Goal: Find specific page/section: Find specific page/section

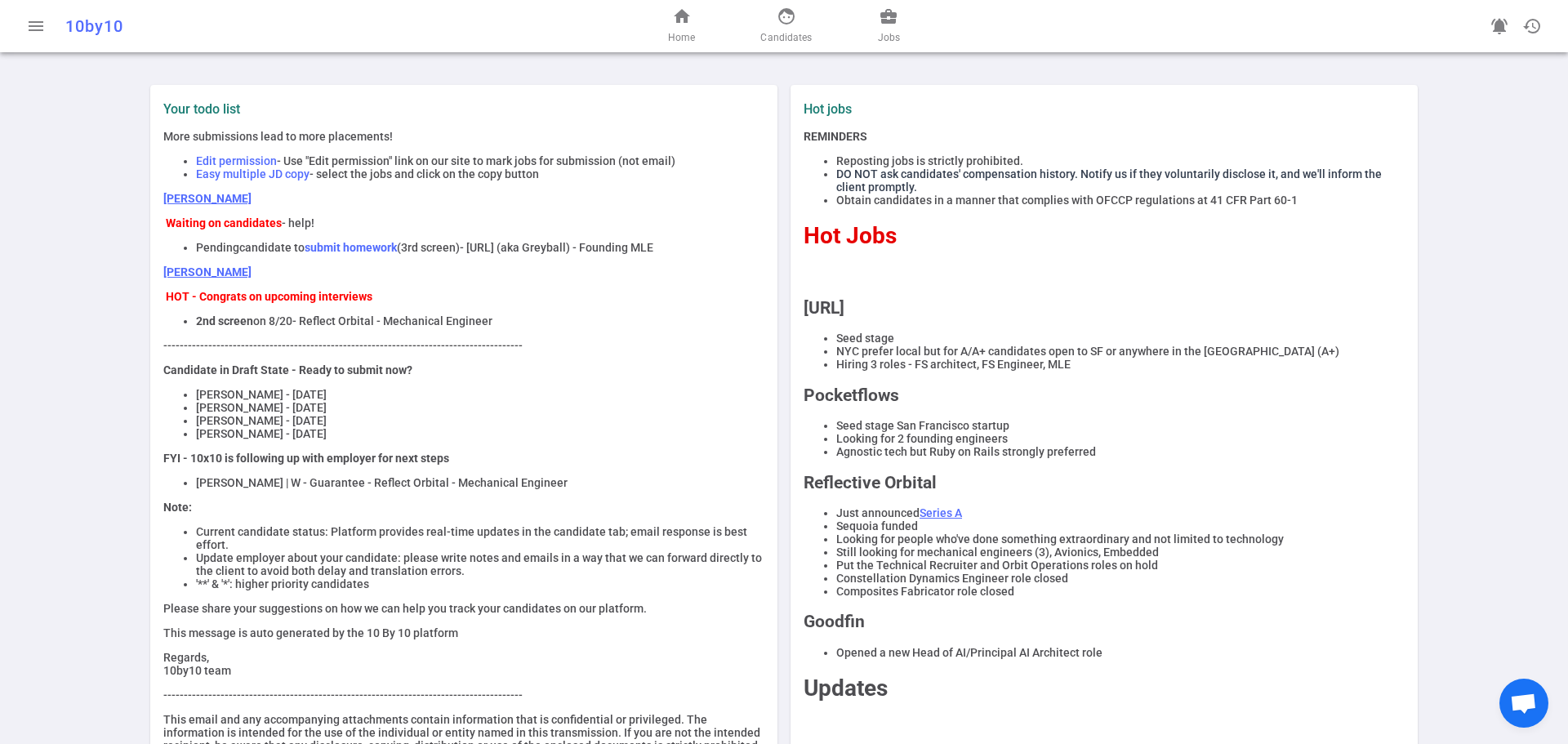
drag, startPoint x: 181, startPoint y: 327, endPoint x: 289, endPoint y: 328, distance: 108.0
click at [289, 328] on li "2nd screen on 8/20 - Reflect Orbital - Mechanical Engineer" at bounding box center [481, 321] width 568 height 13
drag, startPoint x: 159, startPoint y: 228, endPoint x: 272, endPoint y: 231, distance: 113.0
click at [273, 229] on strong "Waiting on candidates" at bounding box center [223, 223] width 116 height 13
click at [172, 205] on link "[PERSON_NAME]" at bounding box center [207, 198] width 88 height 13
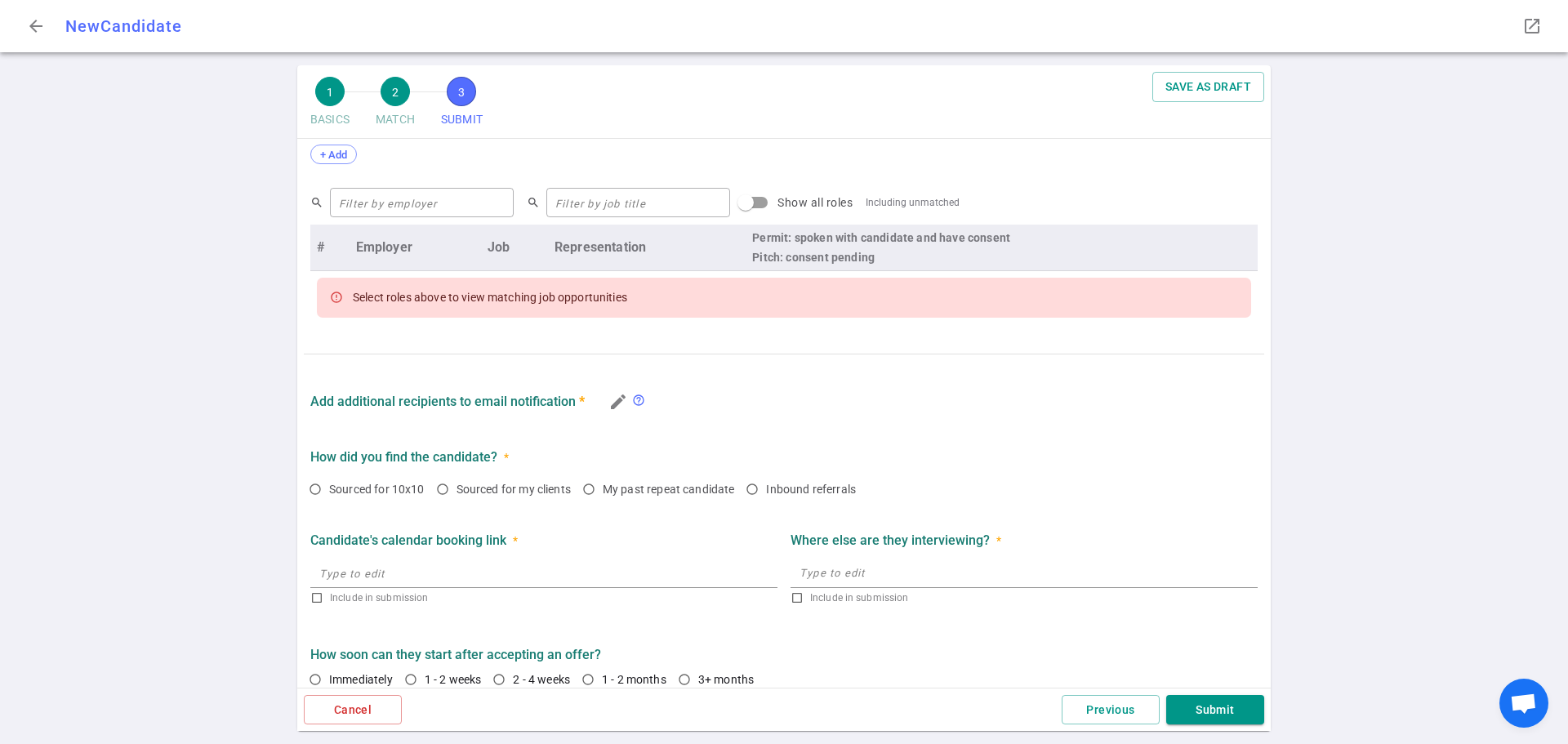
scroll to position [642, 0]
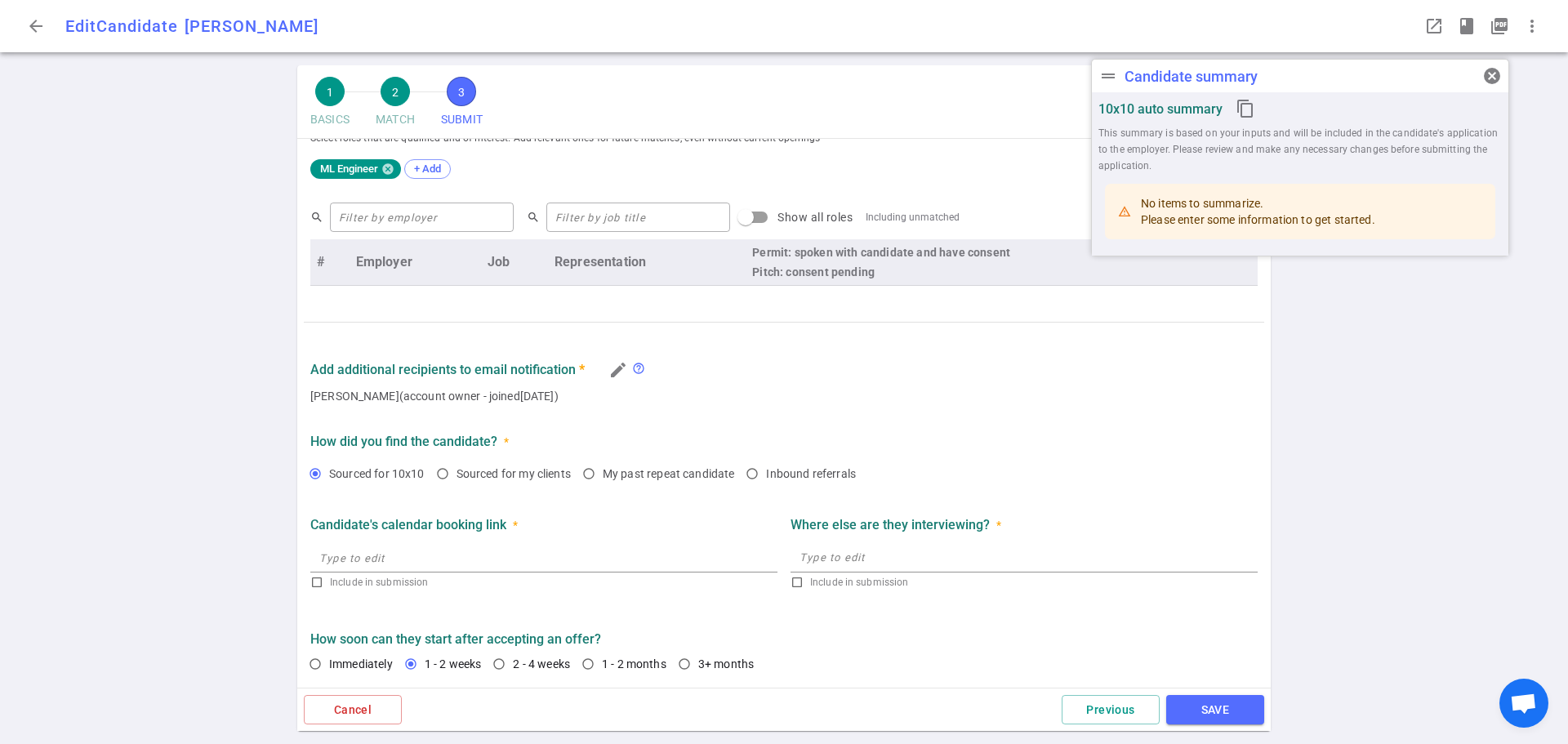
radio input "true"
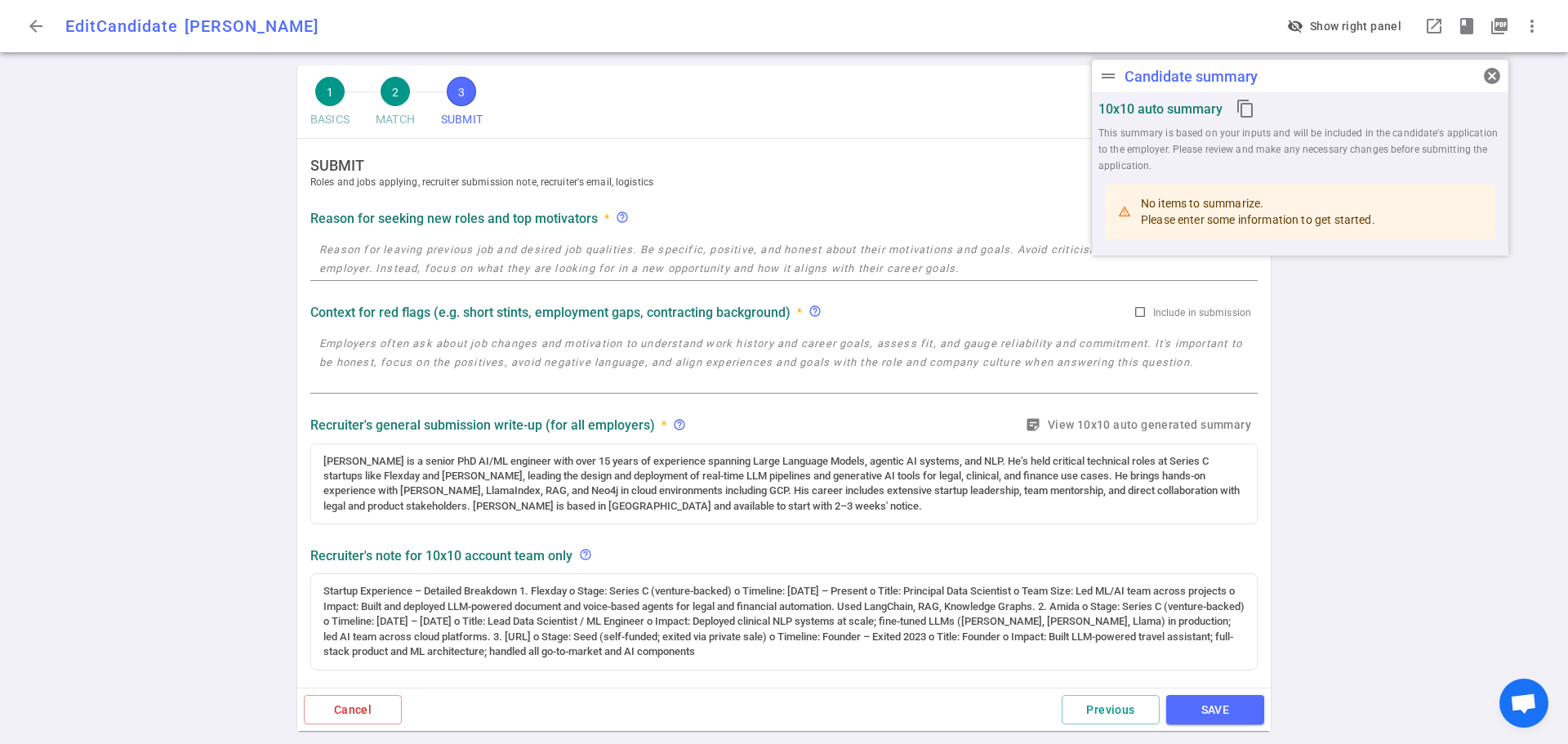
scroll to position [0, 0]
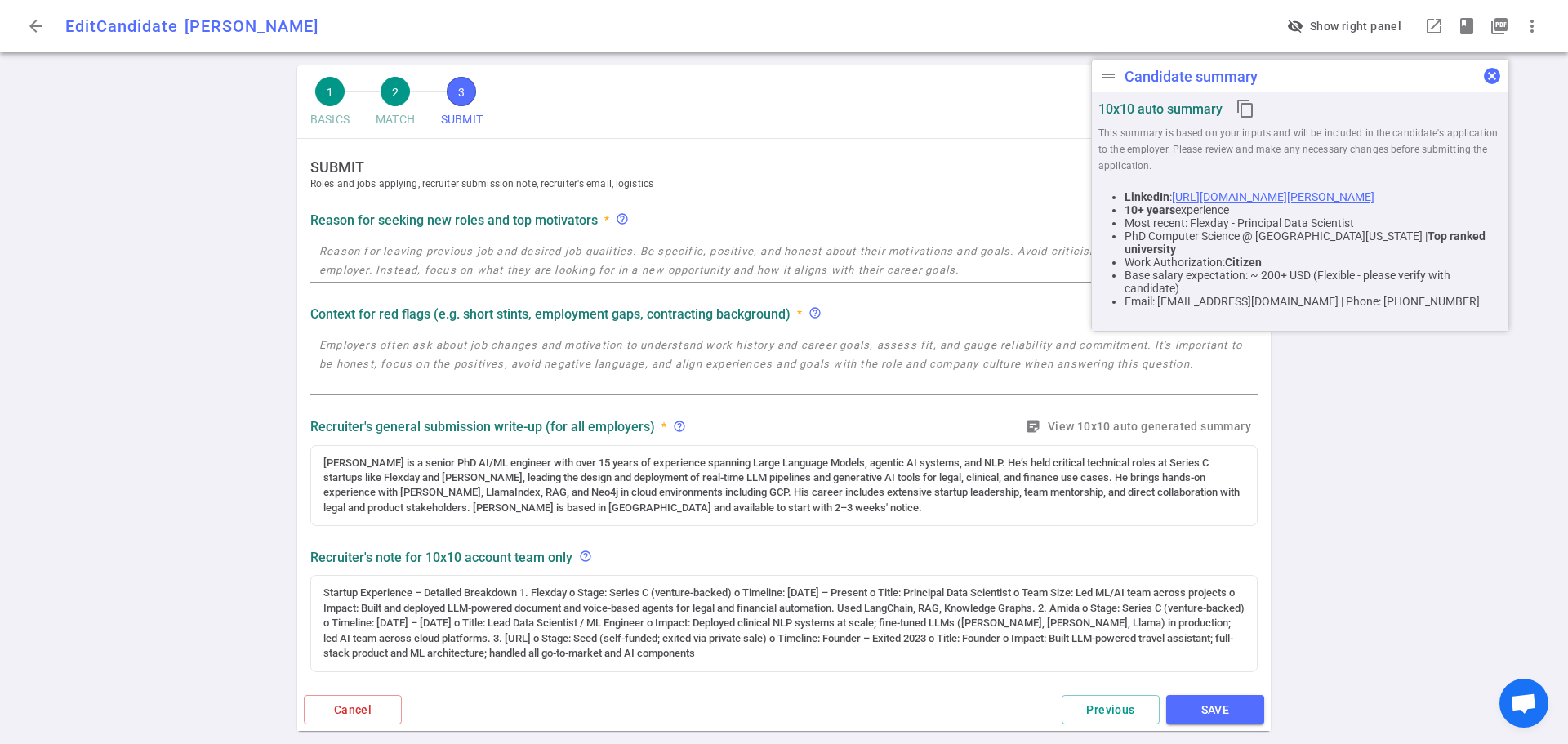
click at [1492, 76] on span "cancel" at bounding box center [1492, 76] width 20 height 20
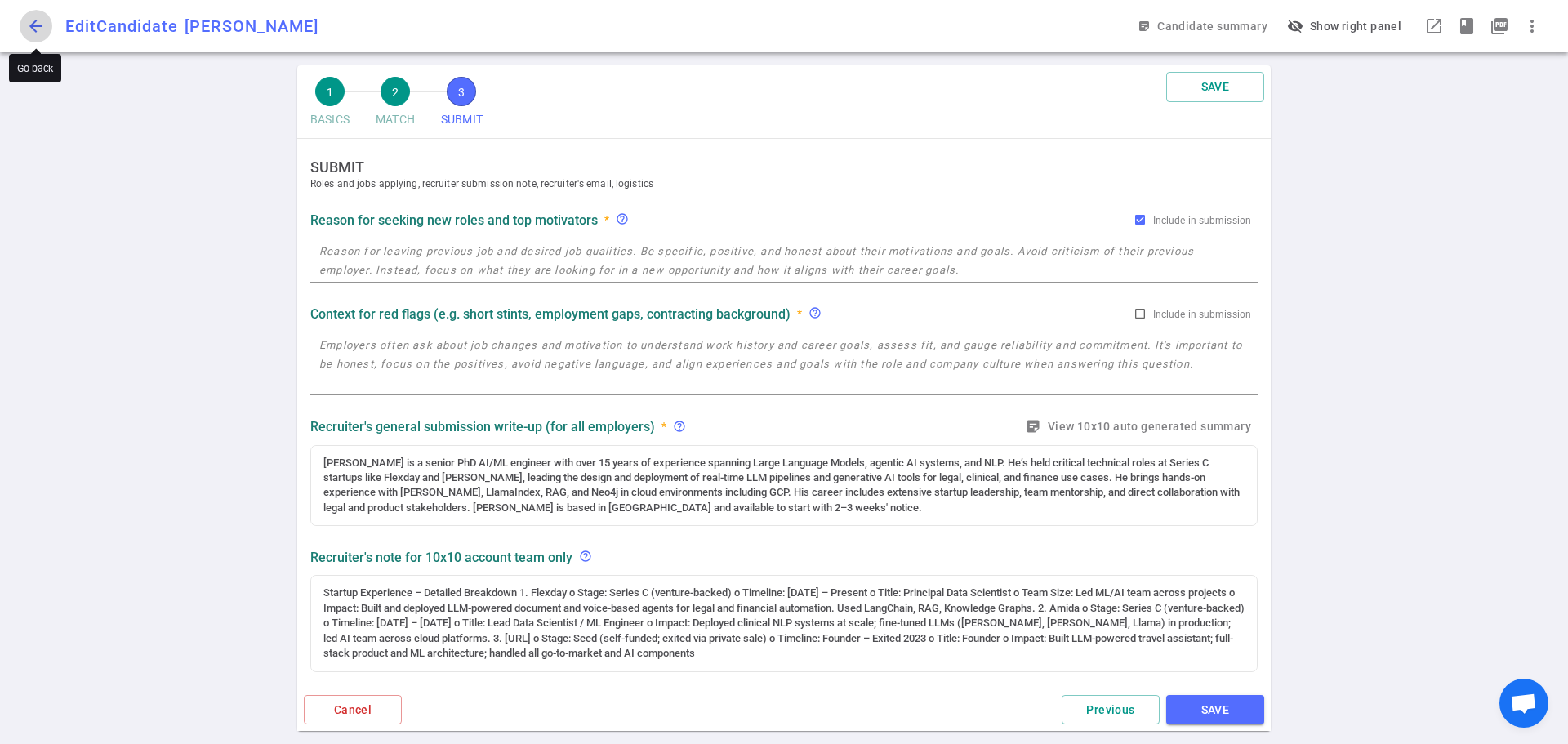
click at [38, 30] on span "arrow_back" at bounding box center [36, 26] width 20 height 20
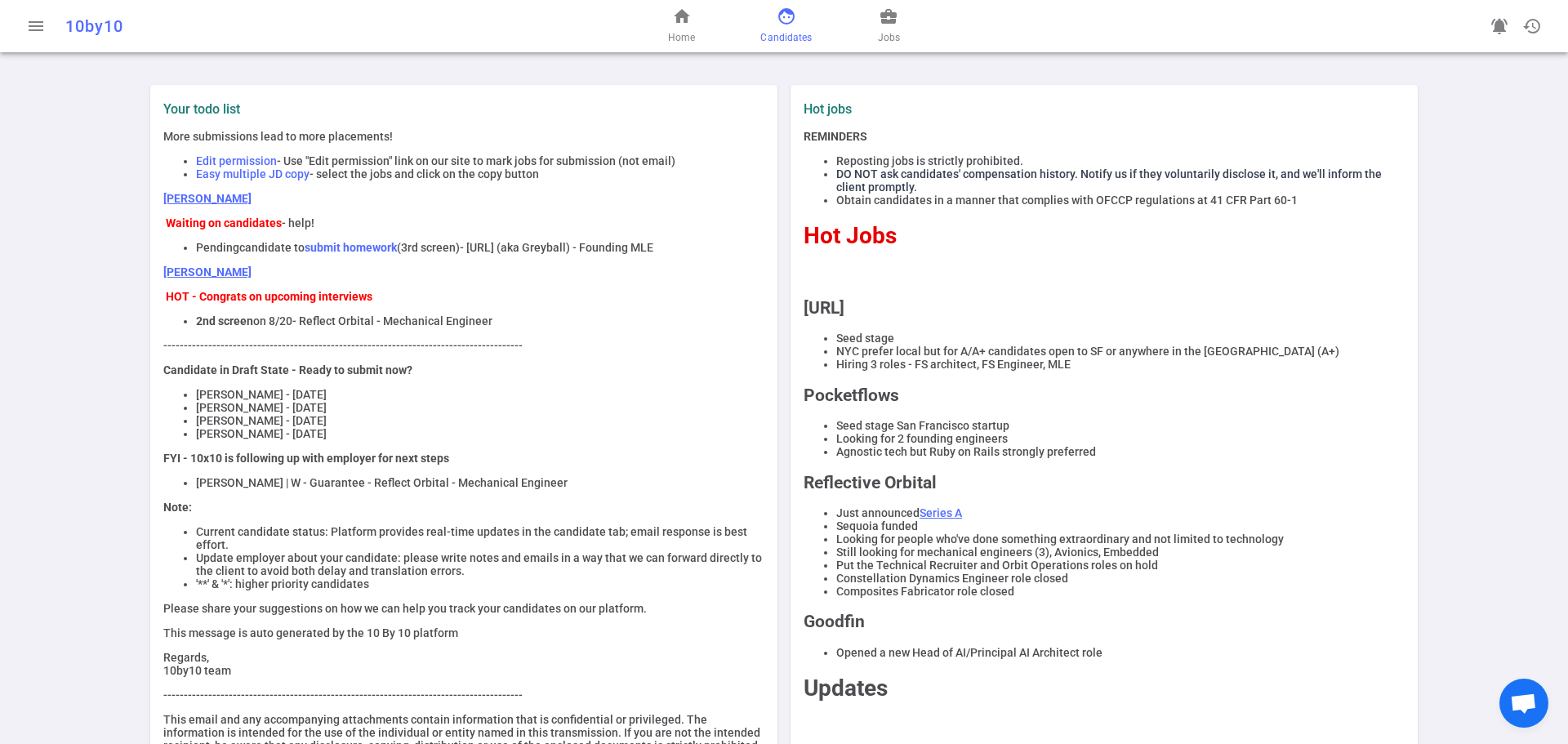
click at [787, 23] on span "face" at bounding box center [787, 17] width 20 height 20
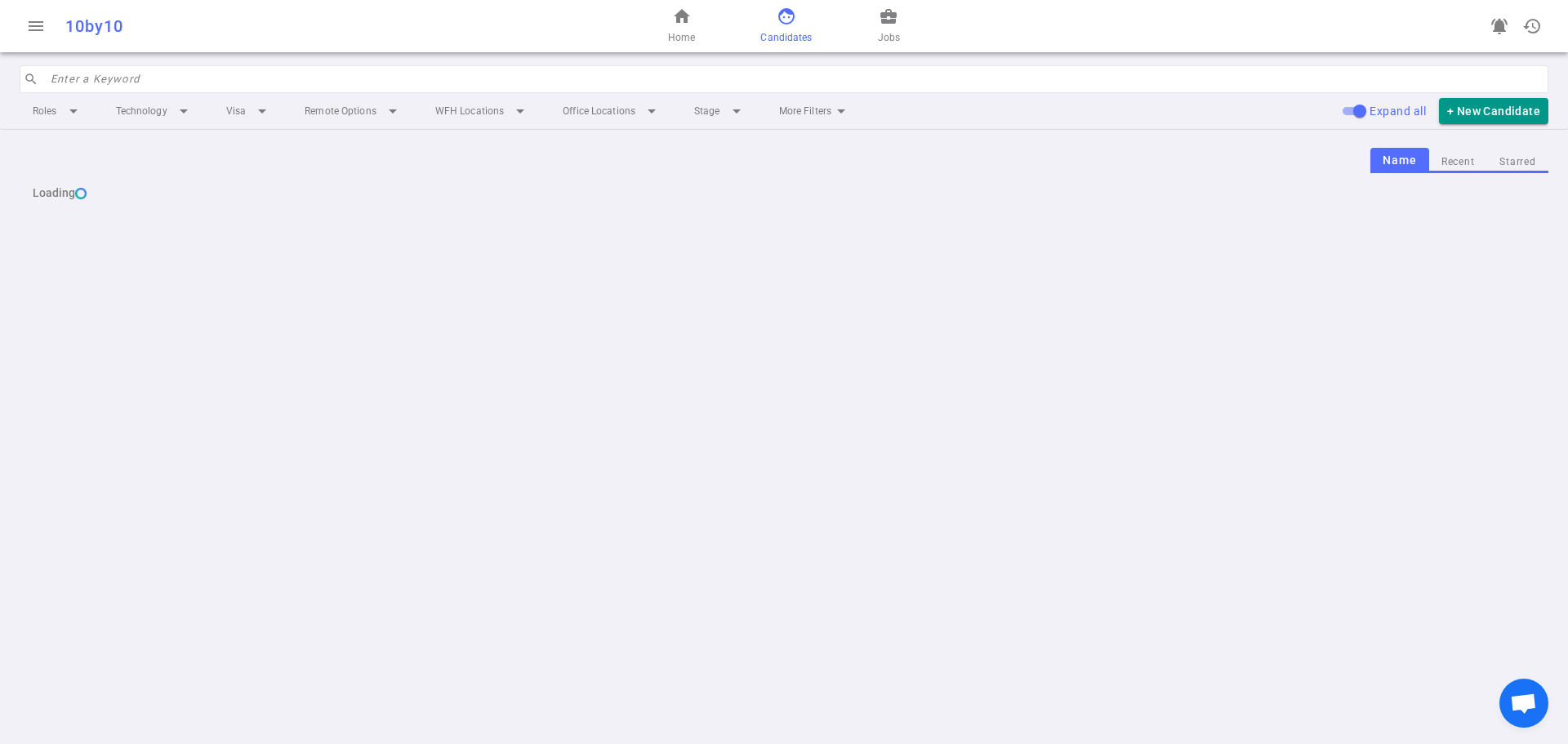
click at [781, 73] on input "search" at bounding box center [794, 79] width 1488 height 26
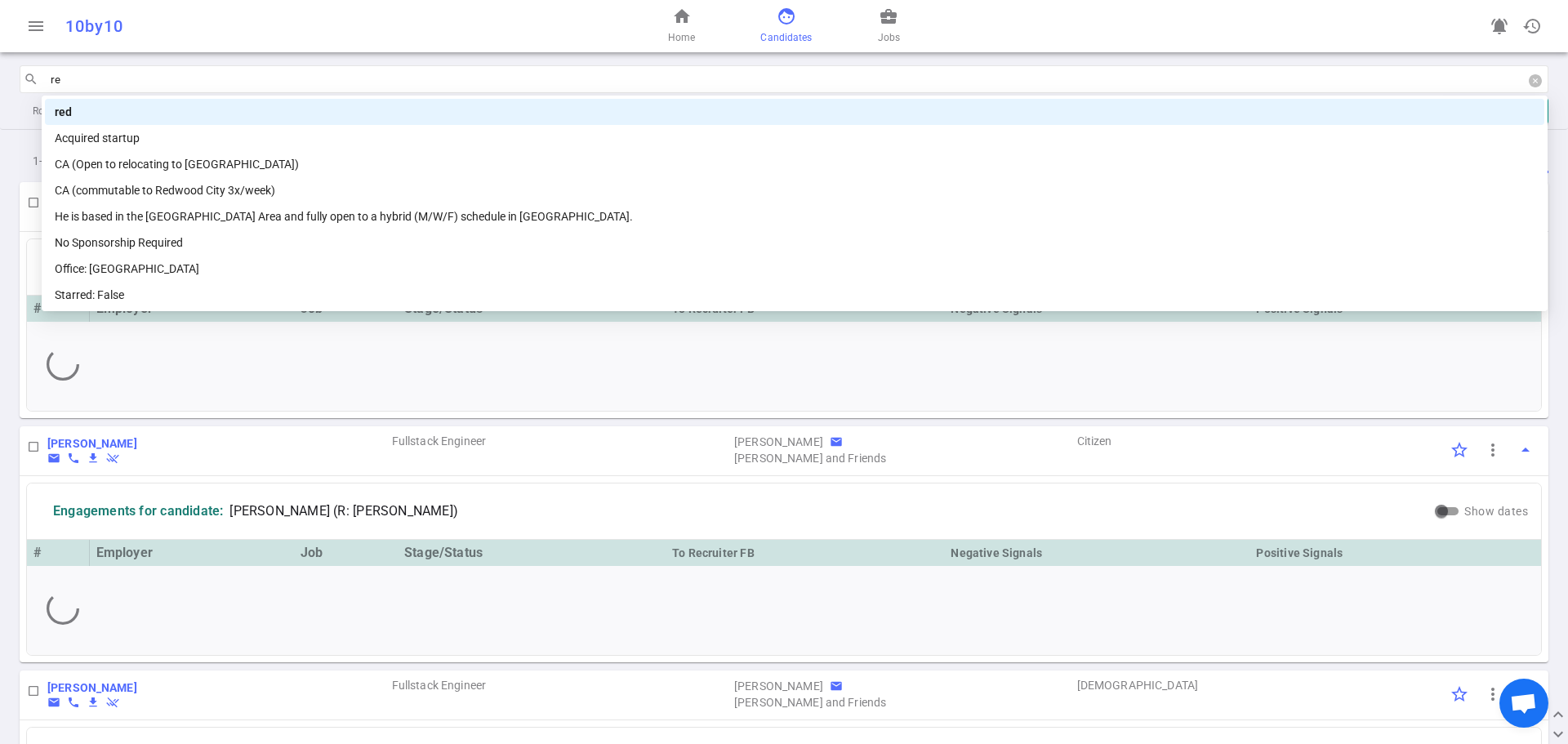
type input "r"
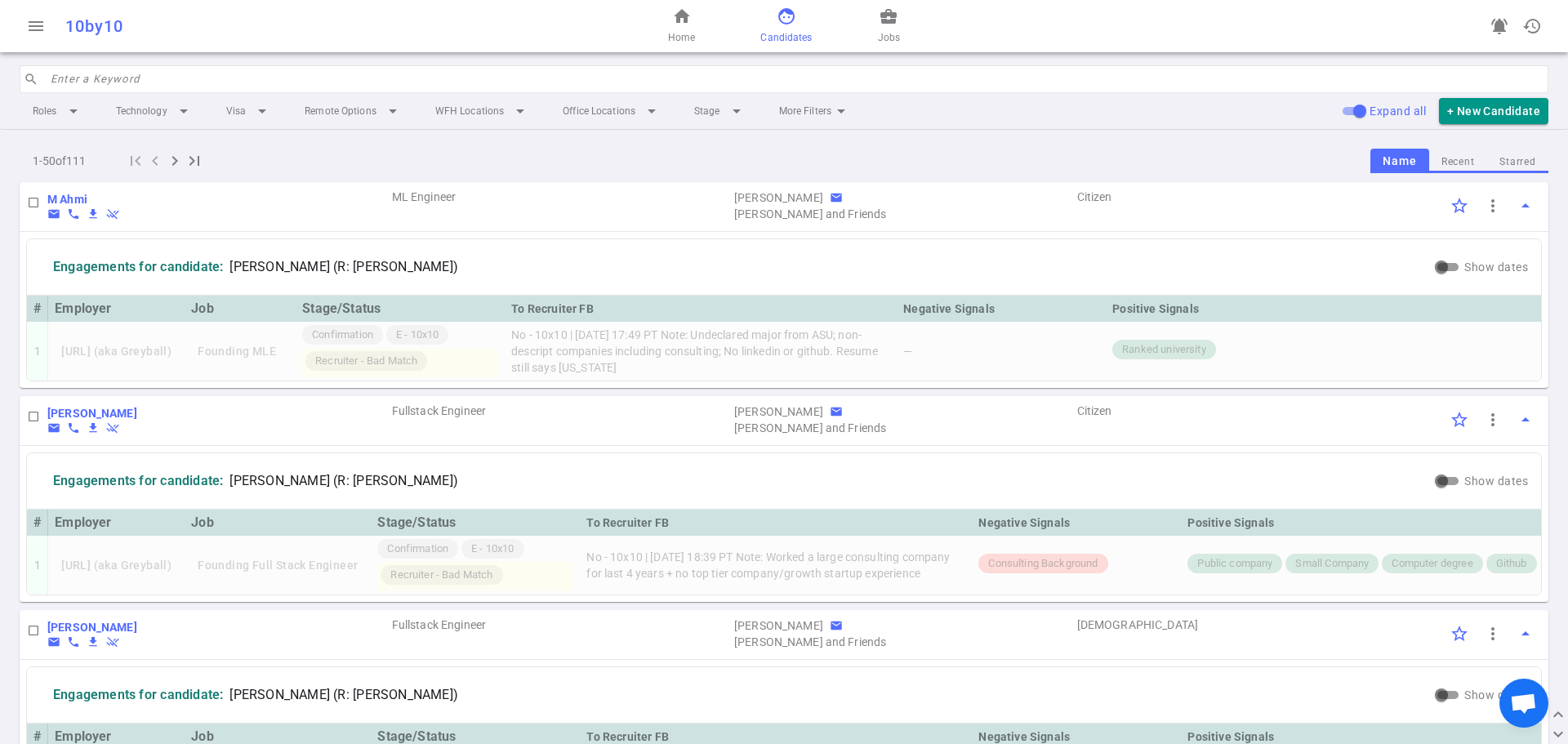
click at [238, 81] on input "search" at bounding box center [794, 79] width 1488 height 26
paste input "Razy"
type input "Razy"
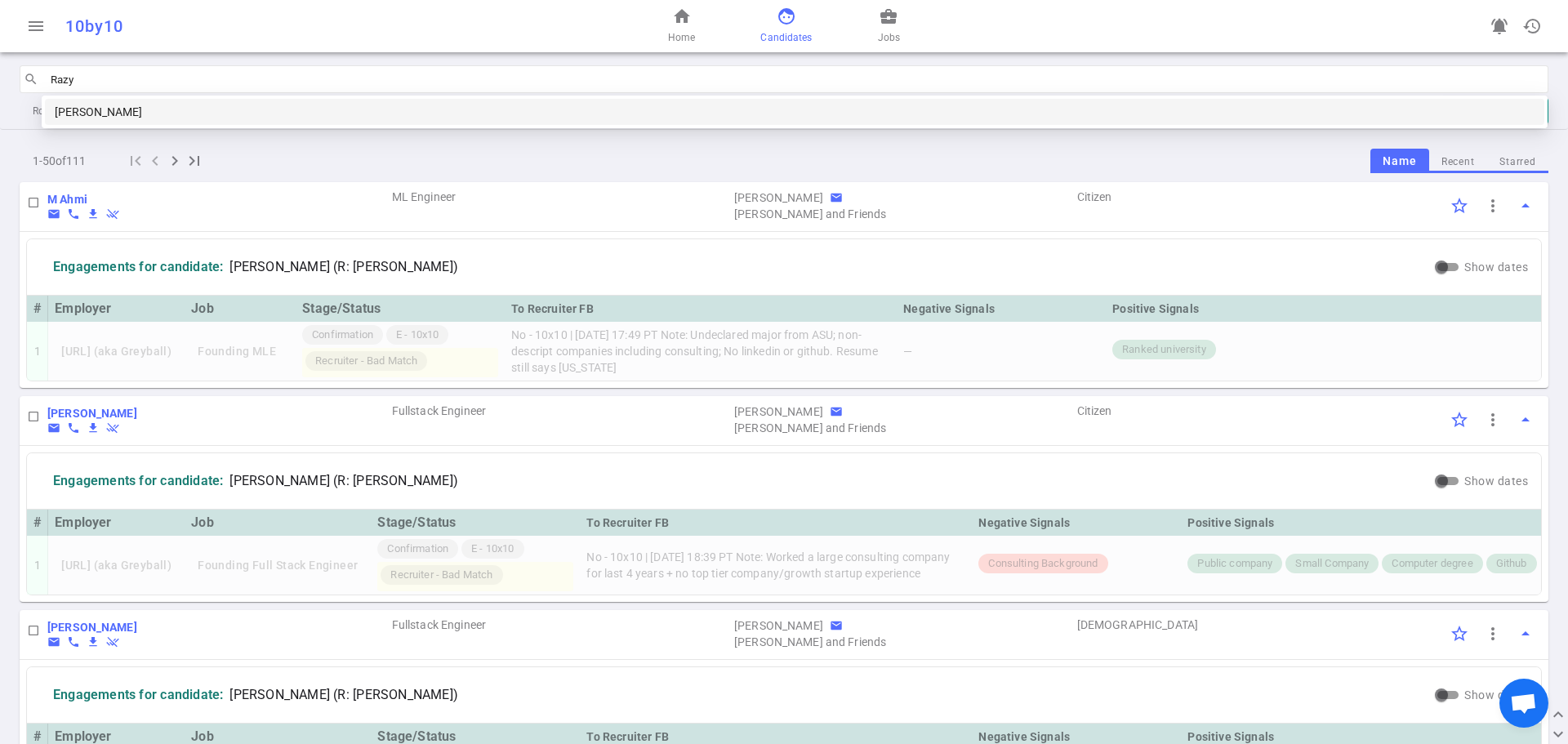
click at [151, 116] on div "Razy Shafiee" at bounding box center [794, 111] width 1480 height 18
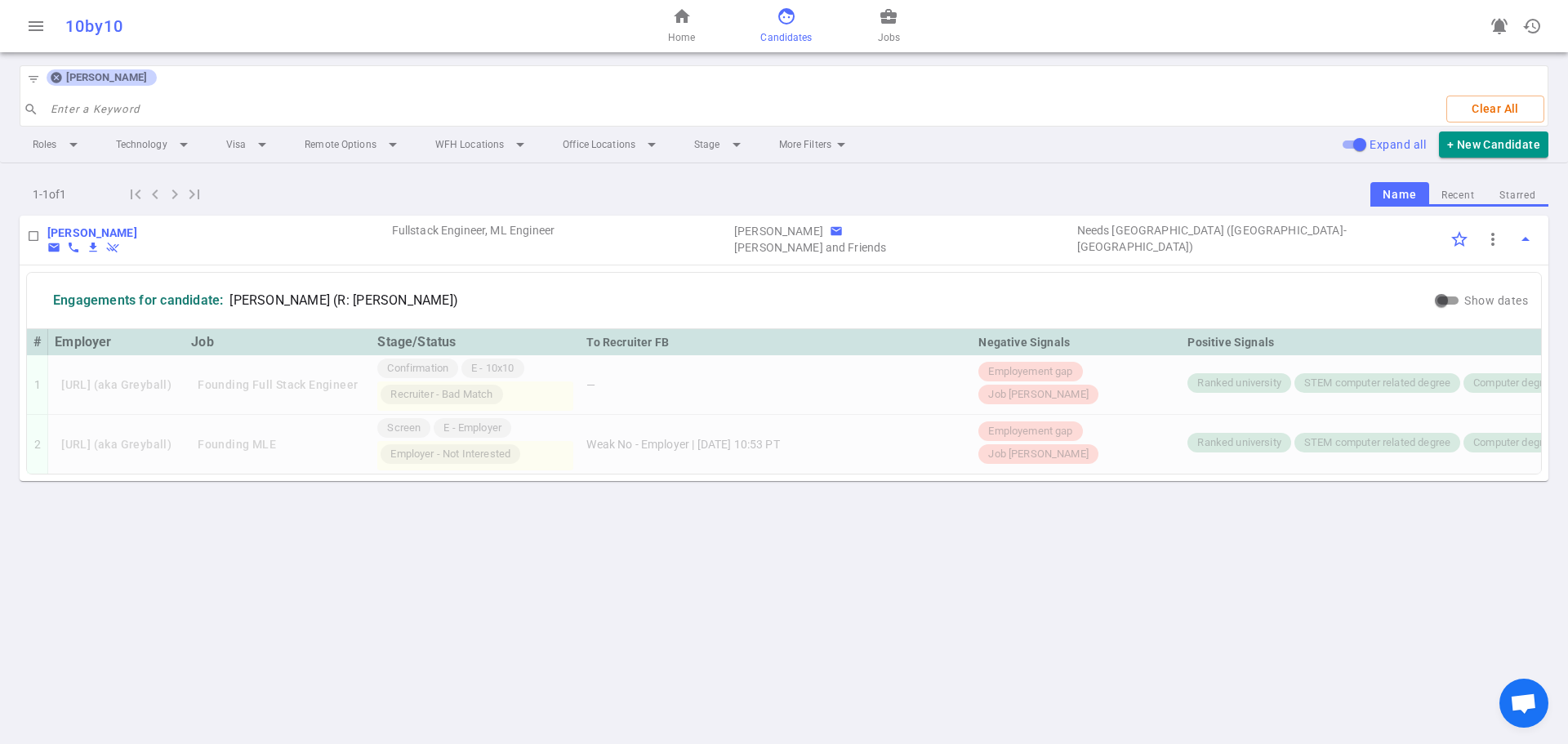
click at [338, 528] on div "Razy Shafiee email phone file_download remove_done RS Fullstack Engineer, ML En…" at bounding box center [784, 375] width 1568 height 318
copy td "Weak No - Employer | 2025/08/13, 10:53 PT"
drag, startPoint x: 618, startPoint y: 445, endPoint x: 861, endPoint y: 443, distance: 243.0
click at [861, 443] on td "Weak No - Employer | 2025/08/13, 10:53 PT" at bounding box center [775, 444] width 392 height 59
click at [236, 295] on span "Razy Shafiee (R: Jenn Nguyen)" at bounding box center [343, 300] width 229 height 17
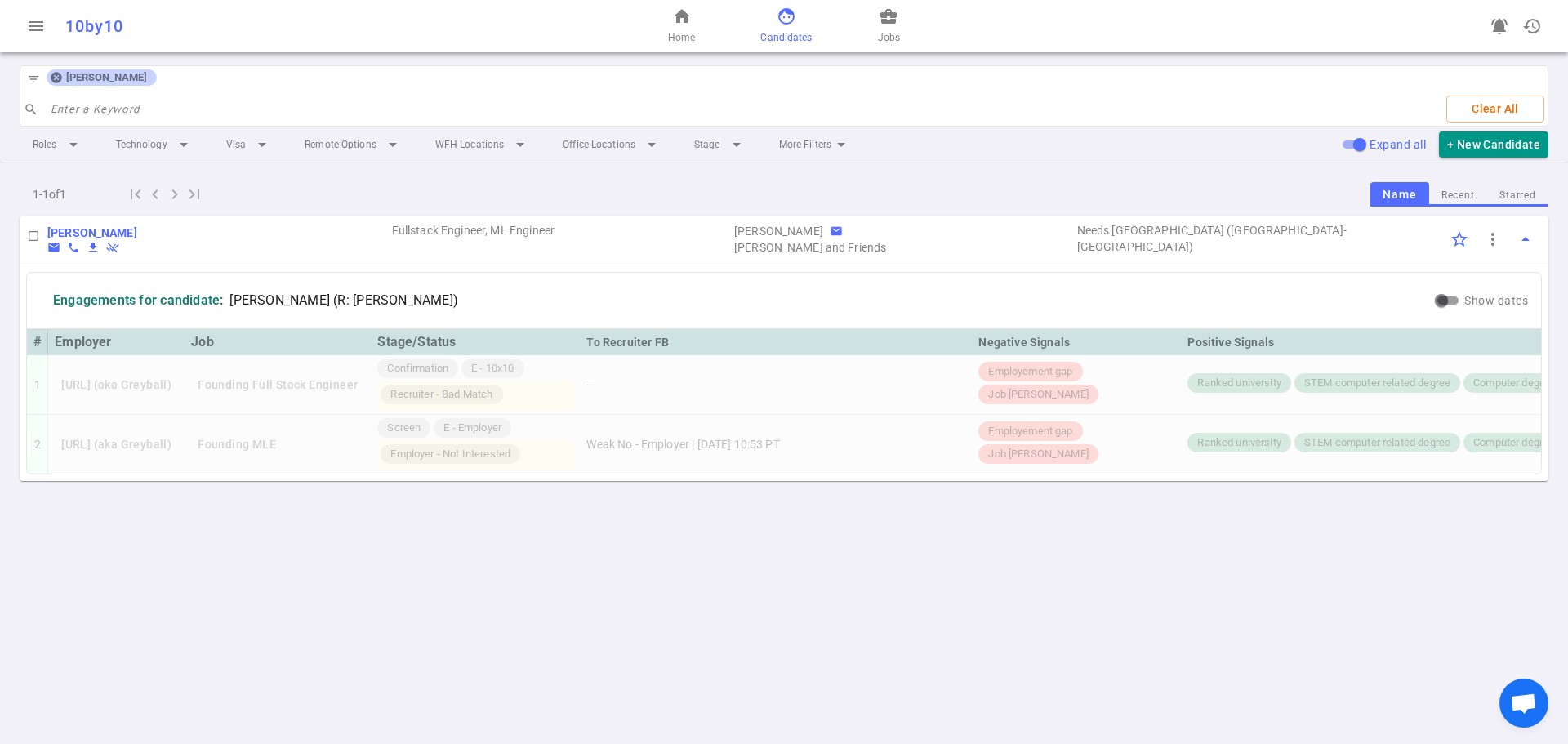
click at [236, 295] on span "Razy Shafiee (R: Jenn Nguyen)" at bounding box center [343, 300] width 229 height 17
click at [261, 300] on span "Razy Shafiee (R: Jenn Nguyen)" at bounding box center [343, 300] width 229 height 17
drag, startPoint x: 226, startPoint y: 296, endPoint x: 303, endPoint y: 292, distance: 77.1
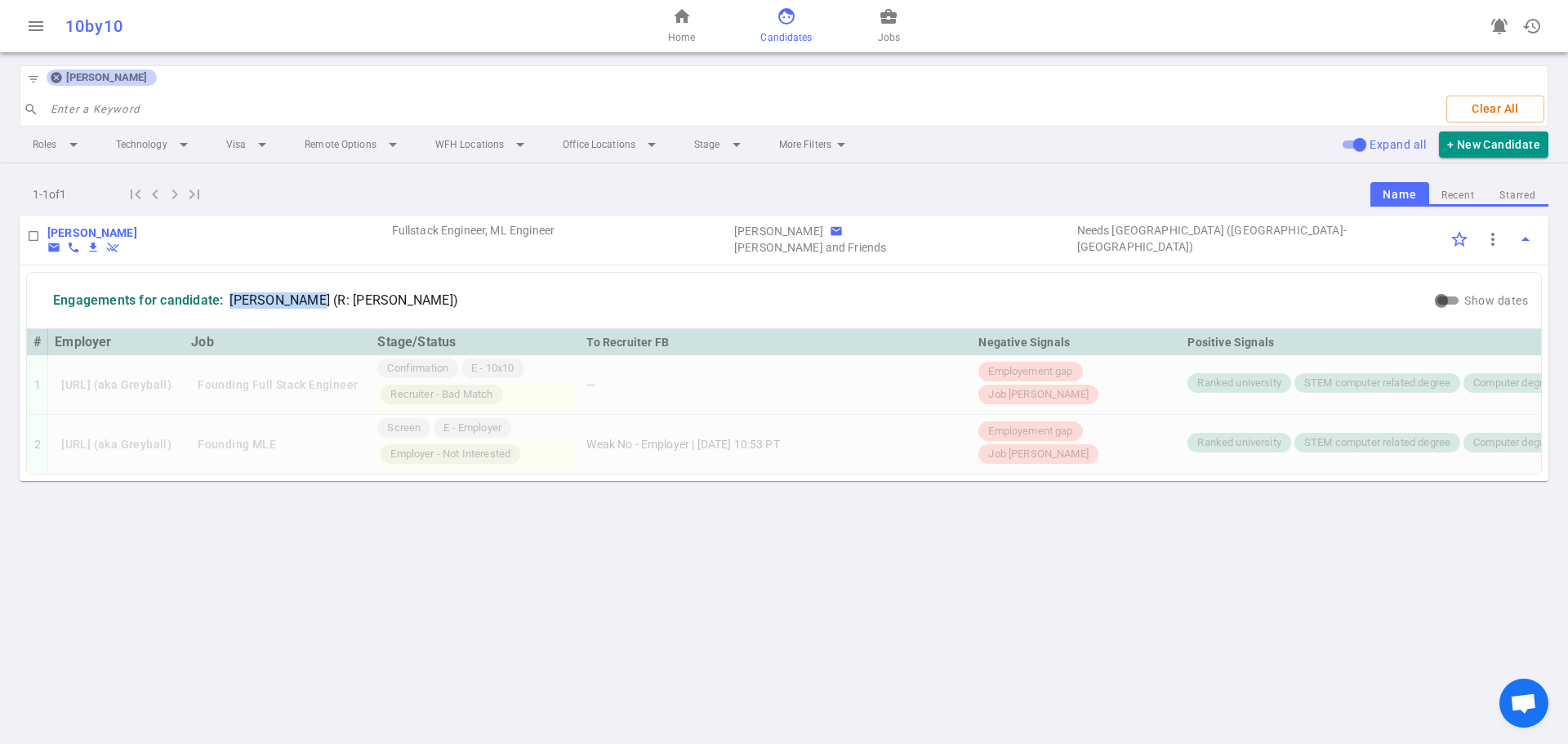
click at [303, 292] on div "Engagements for candidate: Razy Shafiee (R: Jenn Nguyen)" at bounding box center [256, 300] width 431 height 43
copy span "Razy Shafiee"
